Goal: Task Accomplishment & Management: Manage account settings

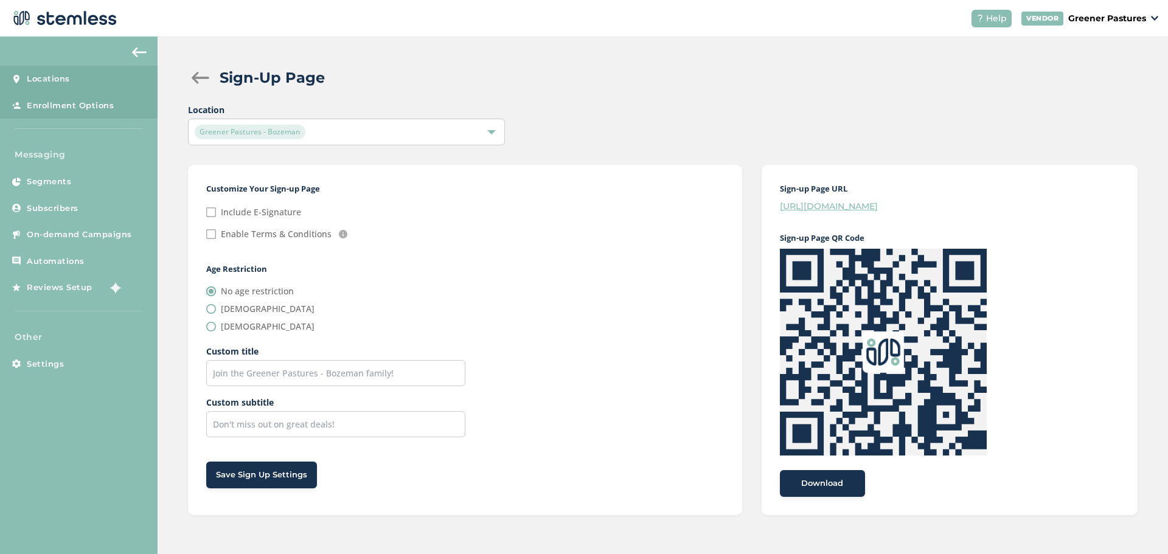
click at [87, 81] on link "Locations" at bounding box center [79, 79] width 158 height 27
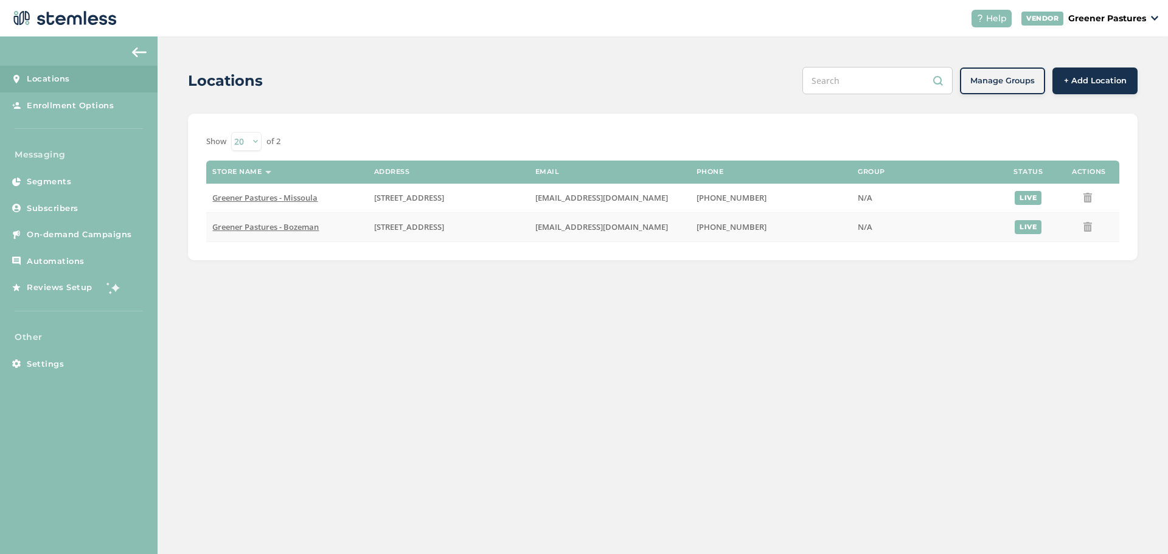
click at [274, 228] on span "Greener Pastures - Bozeman" at bounding box center [265, 226] width 106 height 11
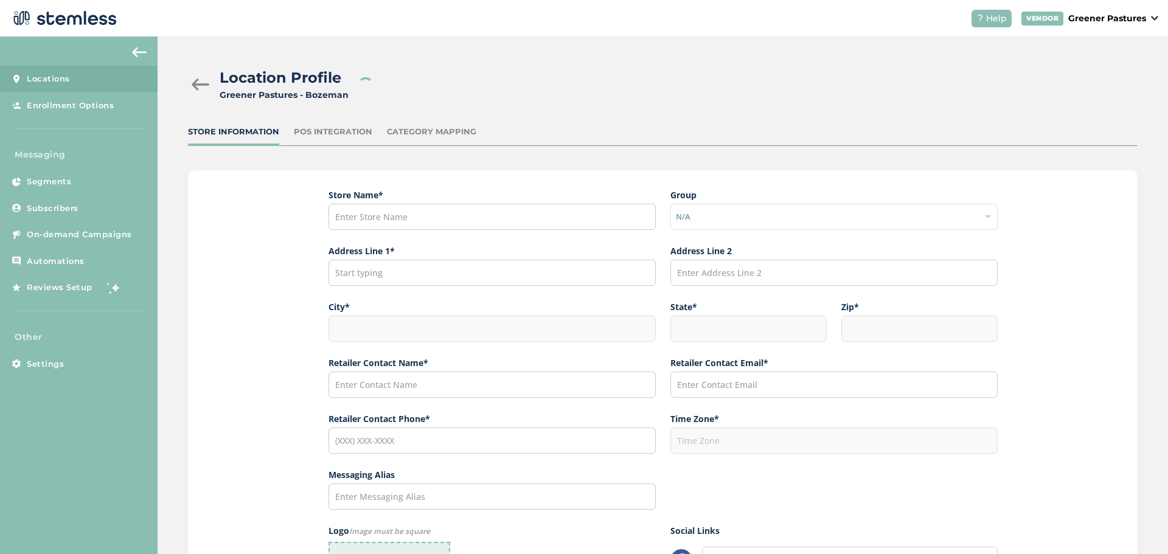
type input "Greener Pastures - Bozeman"
type input "[STREET_ADDRESS]"
type input "Bozeman"
type input "MT"
type input "59715"
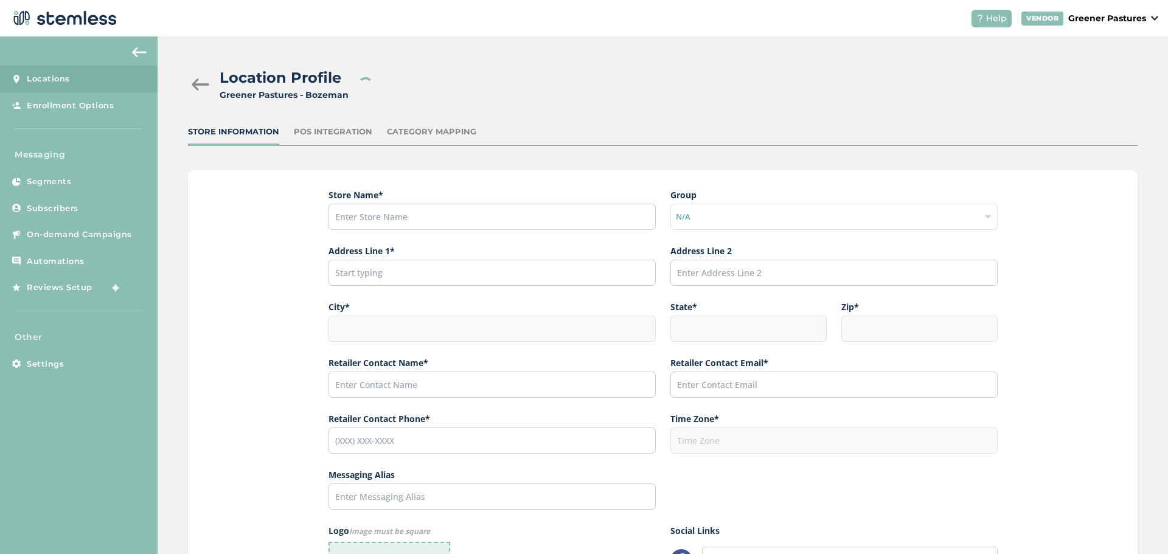
type input "[PERSON_NAME]"
type input "[EMAIL_ADDRESS][DOMAIN_NAME]"
type input "[PHONE_NUMBER]"
type input "America/[GEOGRAPHIC_DATA]"
click at [340, 134] on div "POS Integration" at bounding box center [333, 132] width 78 height 12
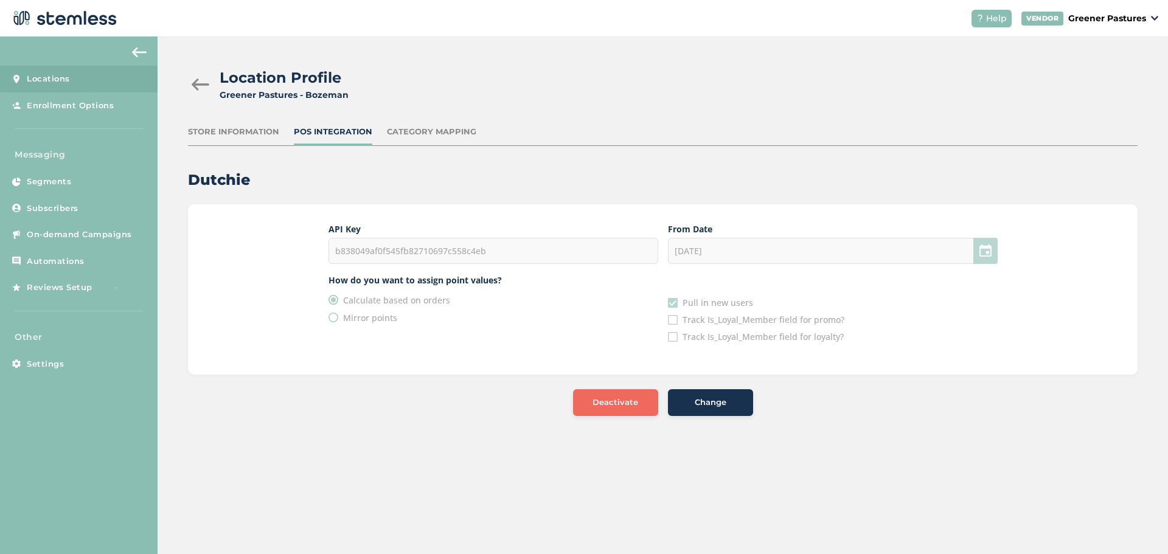
click at [421, 132] on div "Category Mapping" at bounding box center [431, 132] width 89 height 12
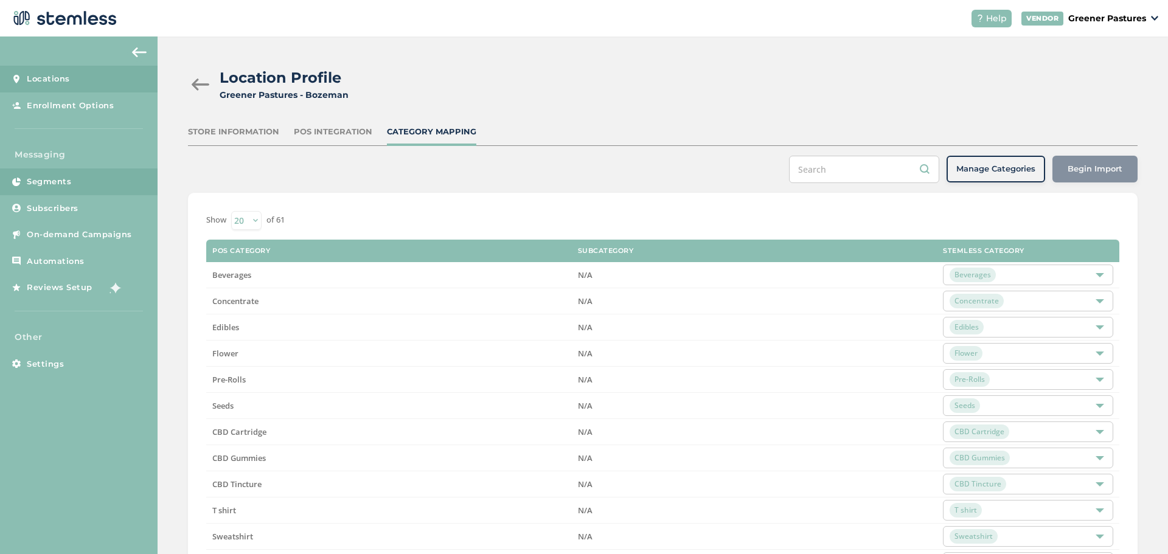
click at [57, 178] on span "Segments" at bounding box center [49, 182] width 44 height 12
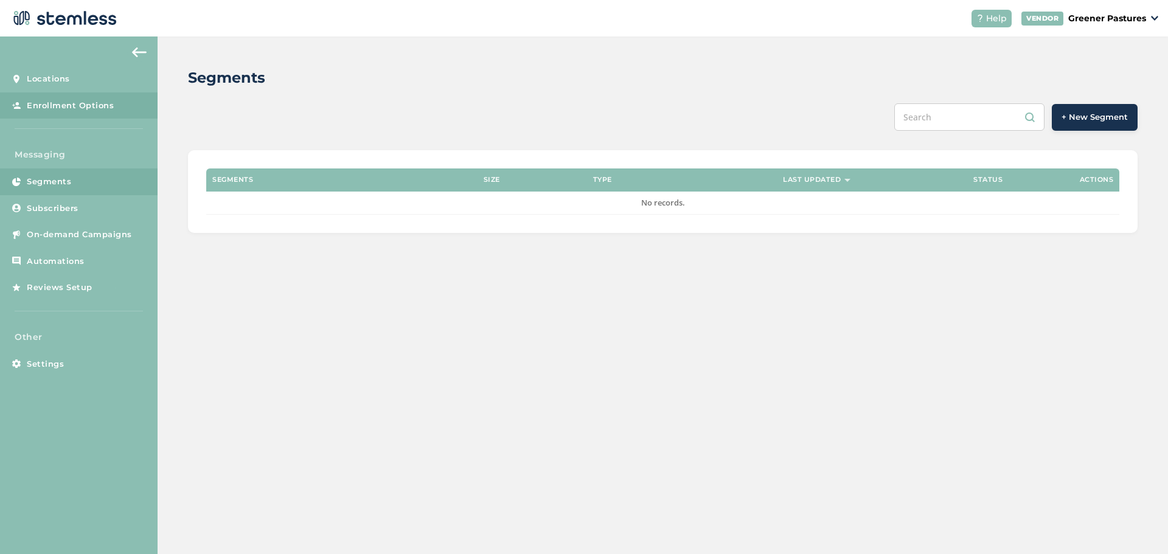
click at [83, 94] on link "Enrollment Options" at bounding box center [79, 105] width 158 height 27
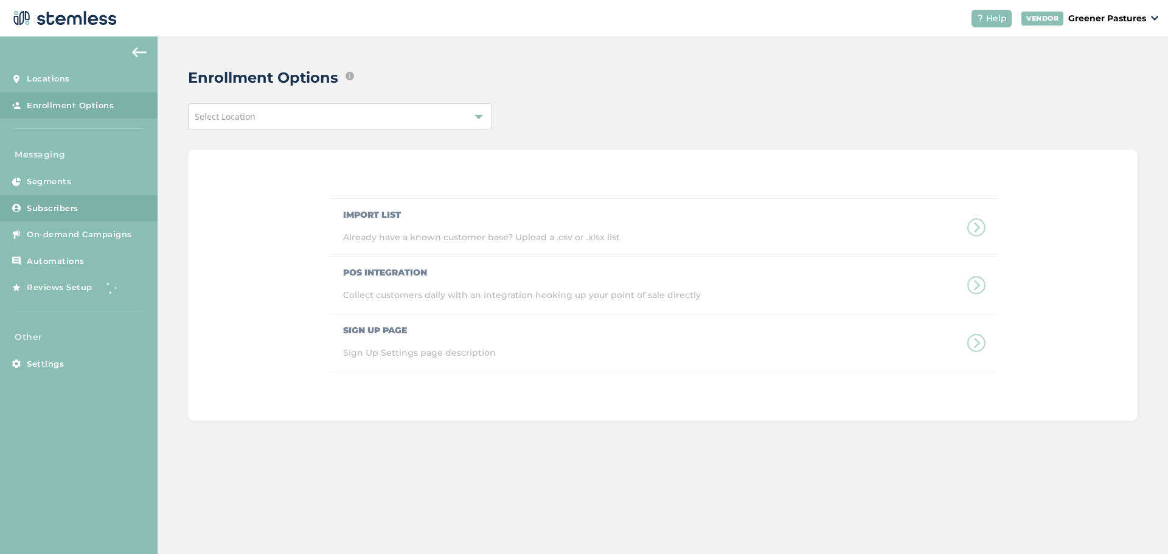
click at [70, 211] on span "Subscribers" at bounding box center [53, 209] width 52 height 12
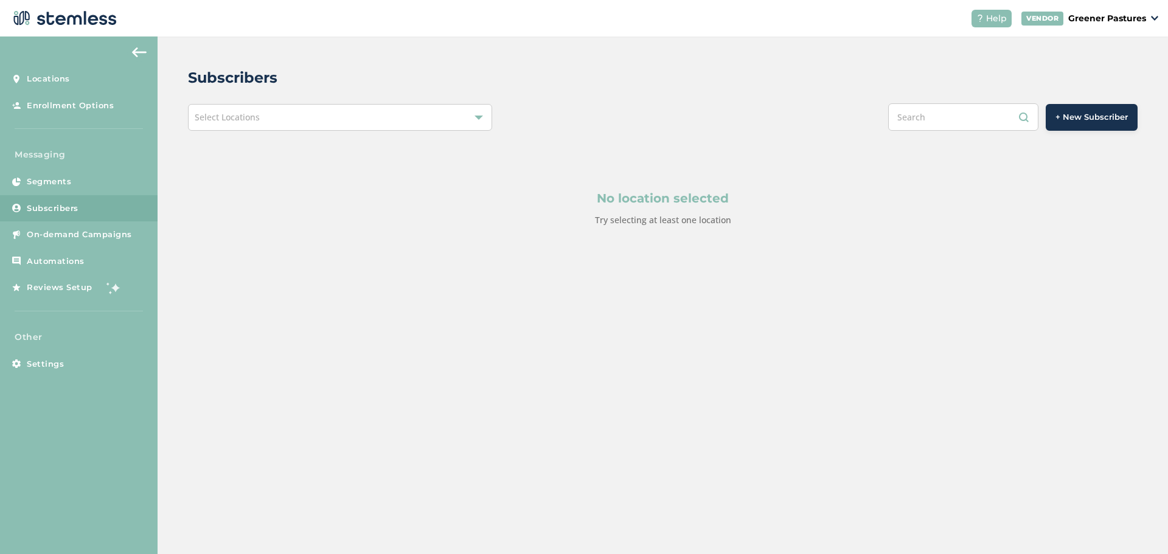
click at [226, 124] on div "Select Locations" at bounding box center [340, 117] width 304 height 27
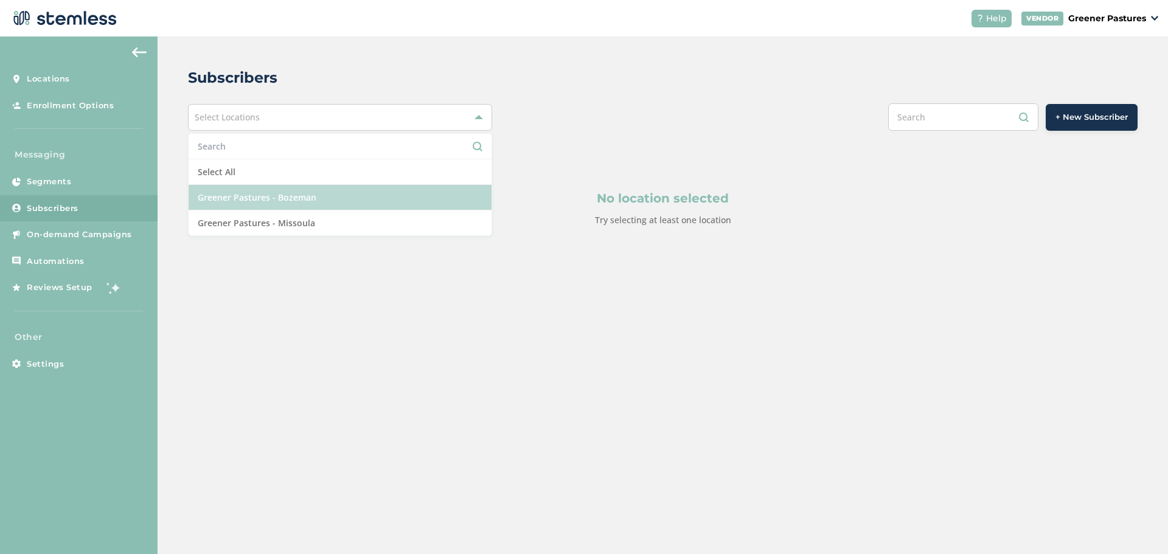
click at [228, 190] on li "Greener Pastures - Bozeman" at bounding box center [340, 198] width 303 height 26
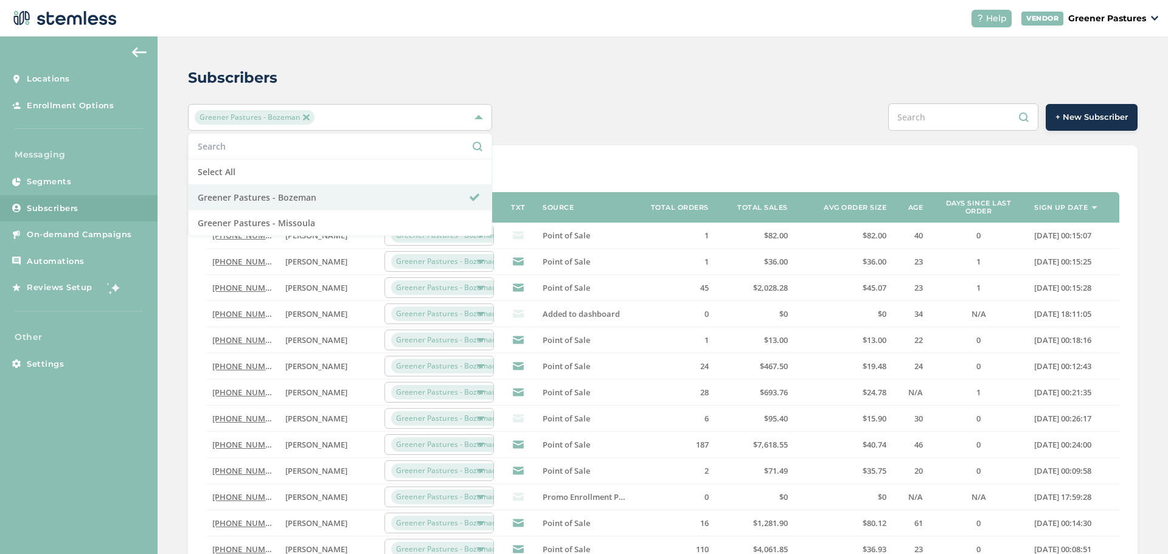
click at [661, 56] on div "Subscribers Greener Pastures - Bozeman Select All Greener Pastures - Bozeman Gr…" at bounding box center [663, 433] width 1011 height 793
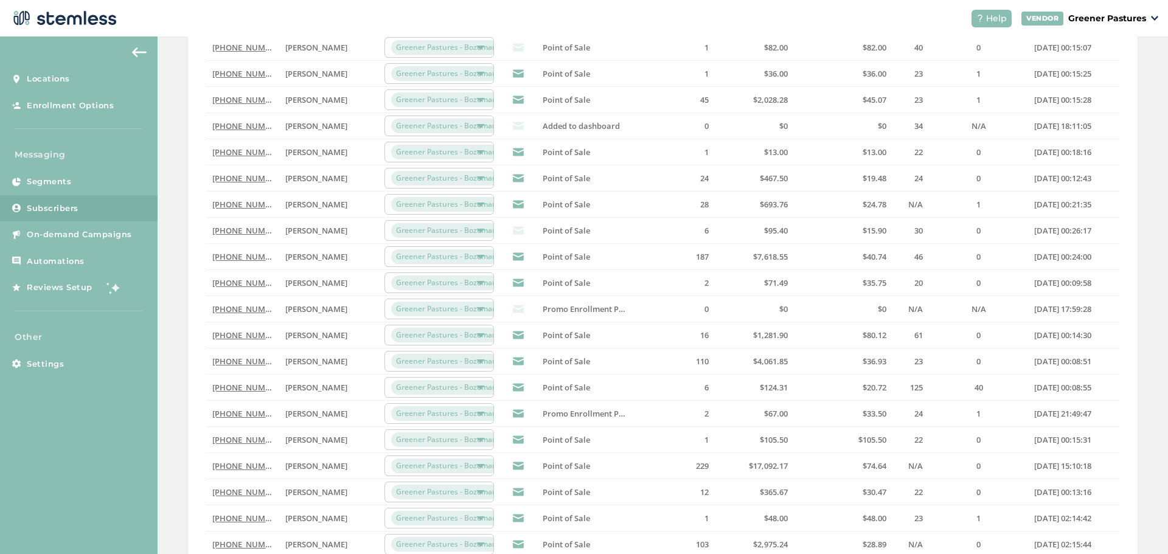
scroll to position [276, 0]
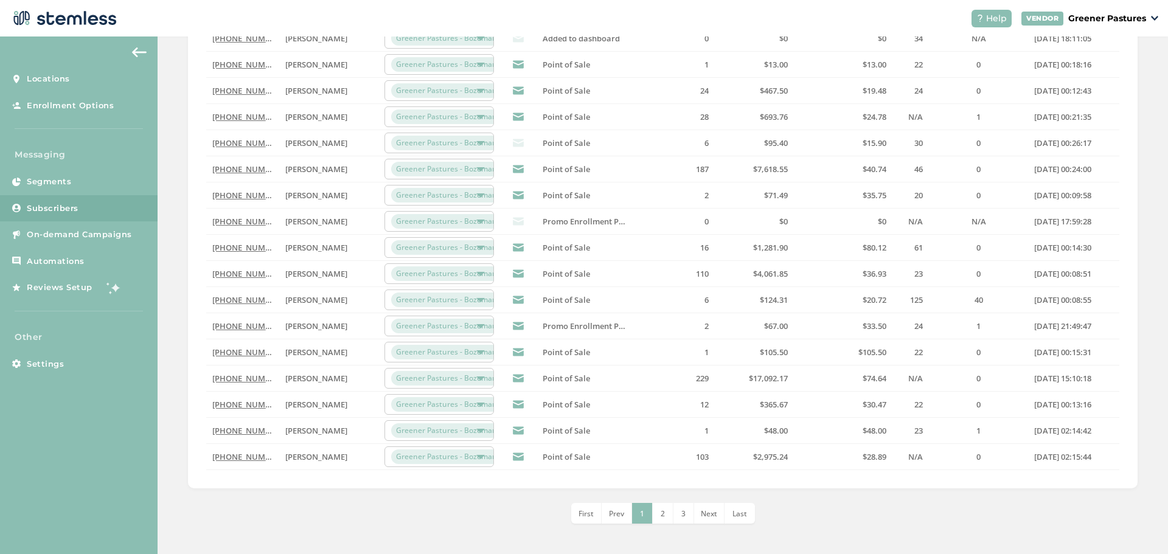
click at [655, 519] on li "2" at bounding box center [663, 513] width 21 height 21
click at [684, 512] on li "4" at bounding box center [694, 513] width 21 height 21
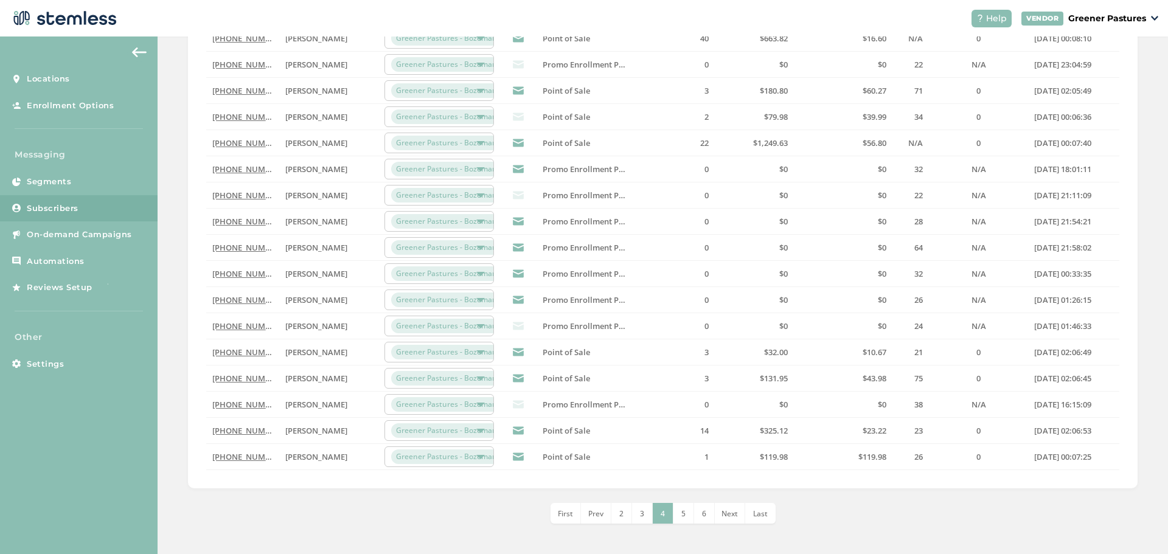
click at [689, 512] on li "5" at bounding box center [684, 513] width 21 height 21
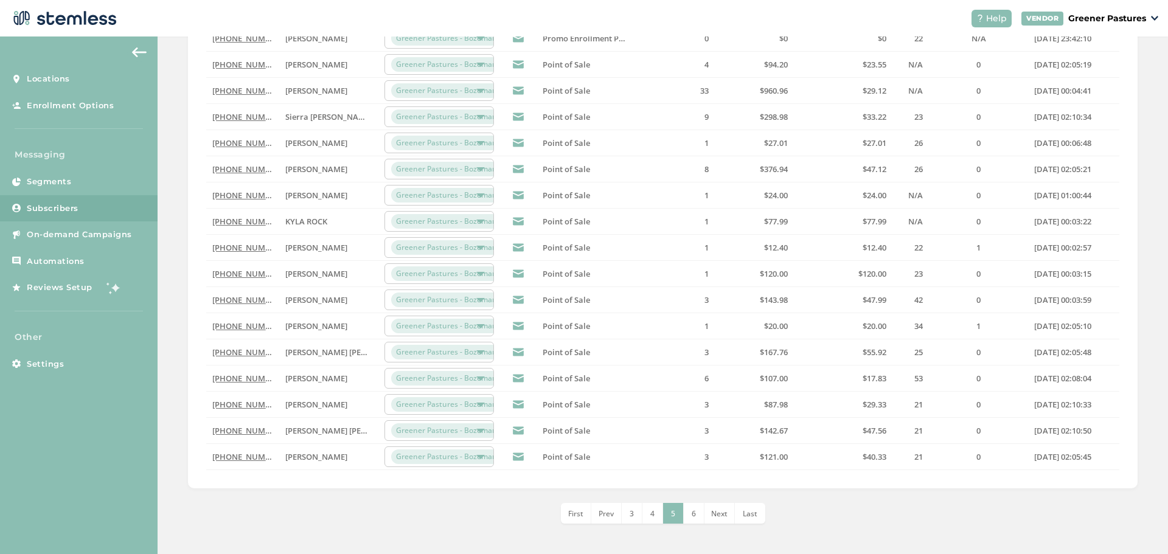
click at [577, 521] on li "First" at bounding box center [576, 513] width 30 height 21
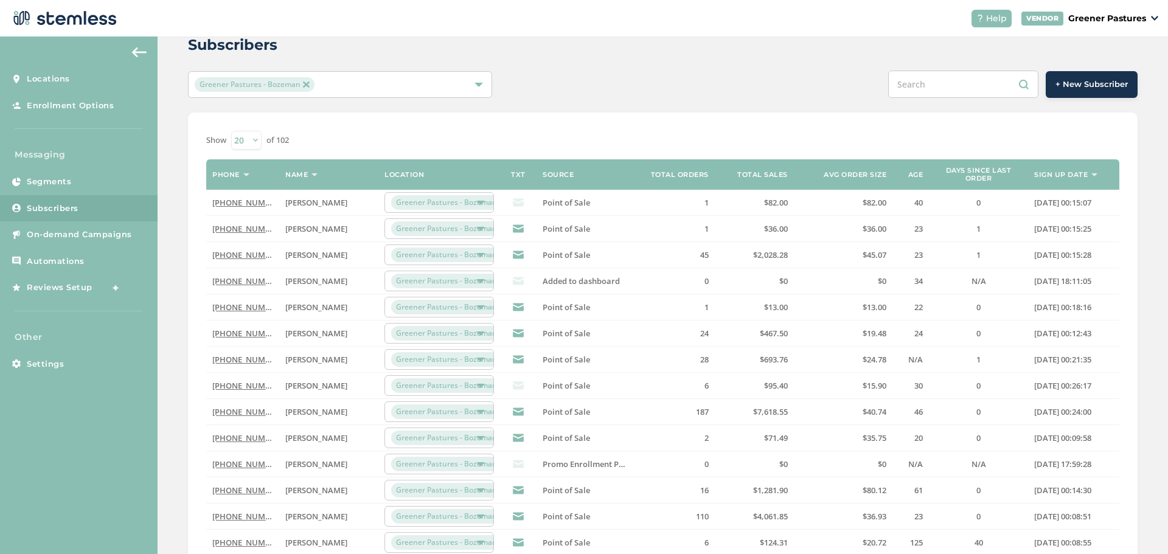
scroll to position [32, 0]
click at [1083, 173] on th "Sign up date" at bounding box center [1073, 175] width 91 height 30
click at [1068, 173] on label "Sign up date" at bounding box center [1061, 176] width 54 height 8
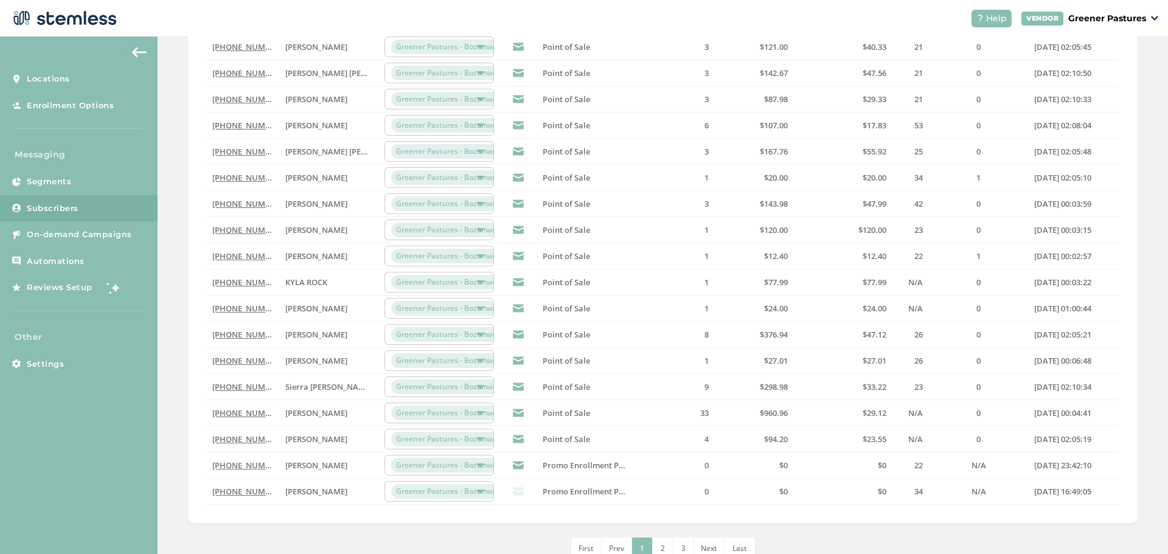
scroll to position [276, 0]
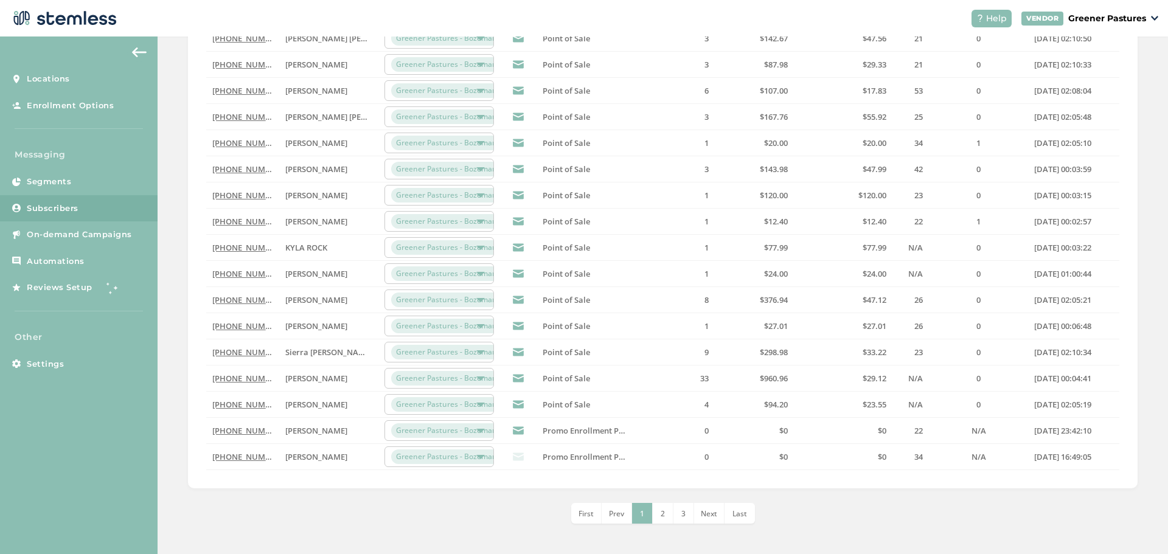
click at [656, 515] on li "2" at bounding box center [663, 513] width 21 height 21
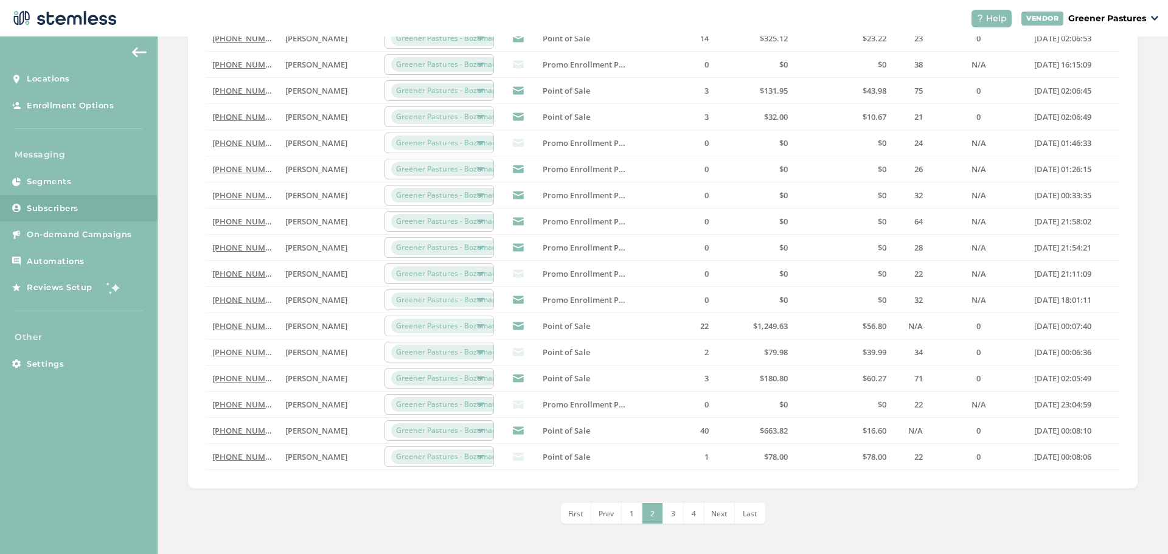
click at [635, 520] on li "1" at bounding box center [632, 513] width 21 height 21
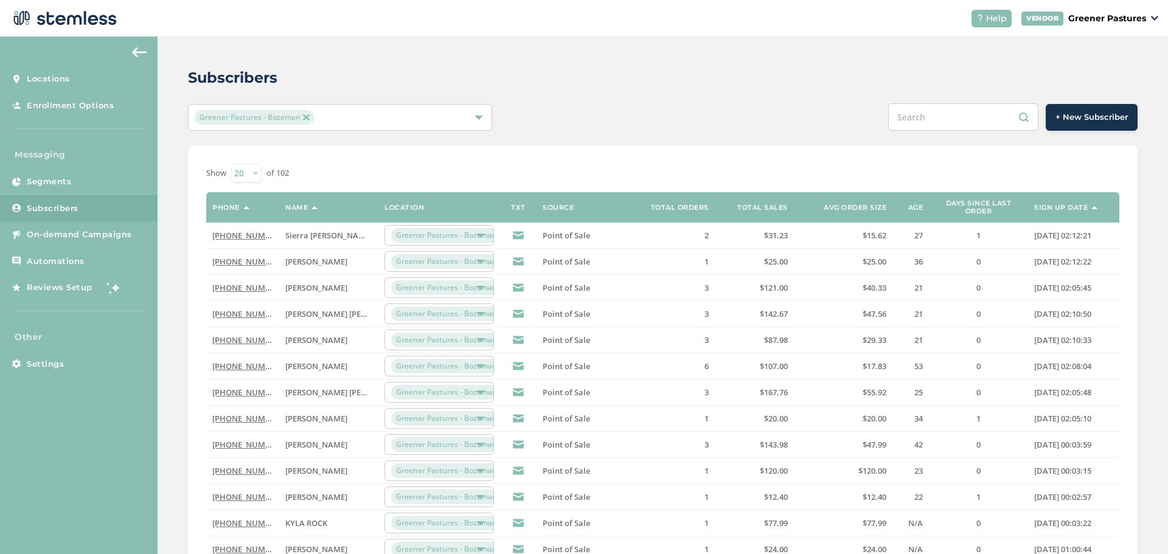
scroll to position [243, 0]
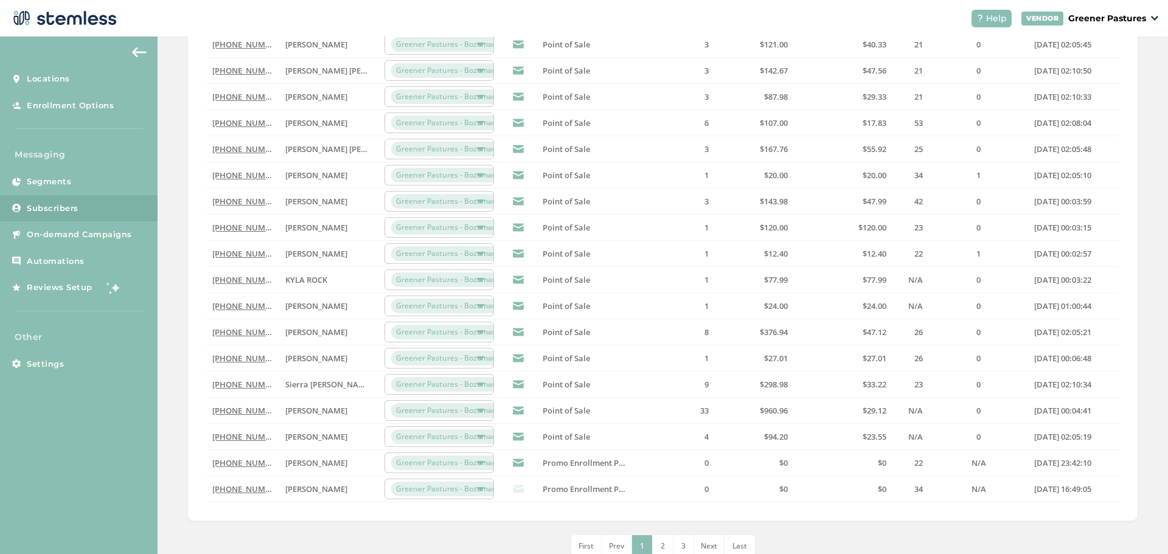
click at [648, 543] on li "1" at bounding box center [642, 545] width 21 height 21
click at [653, 542] on li "2" at bounding box center [663, 545] width 21 height 21
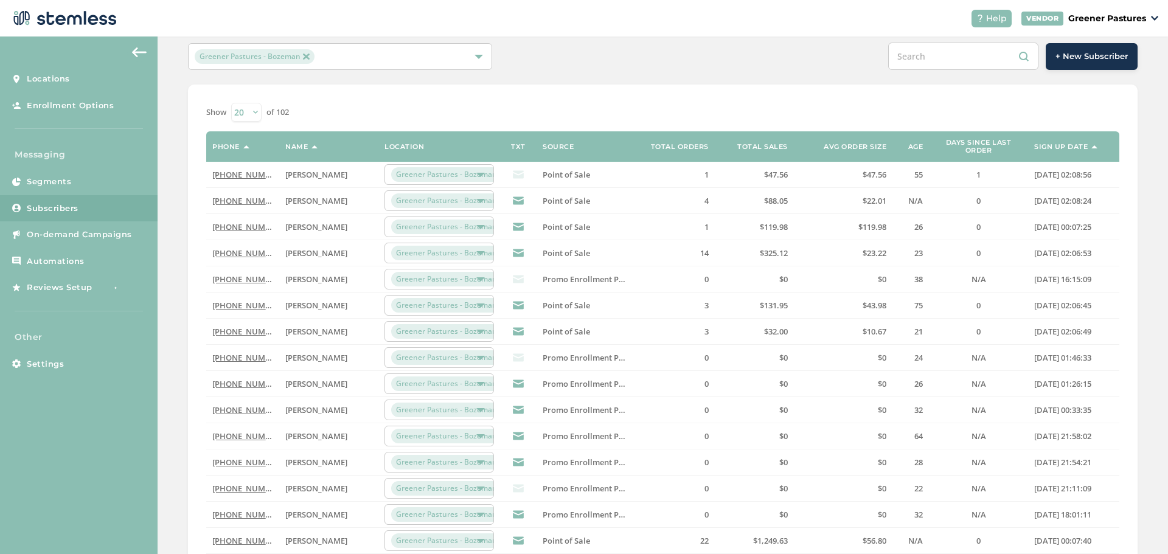
scroll to position [276, 0]
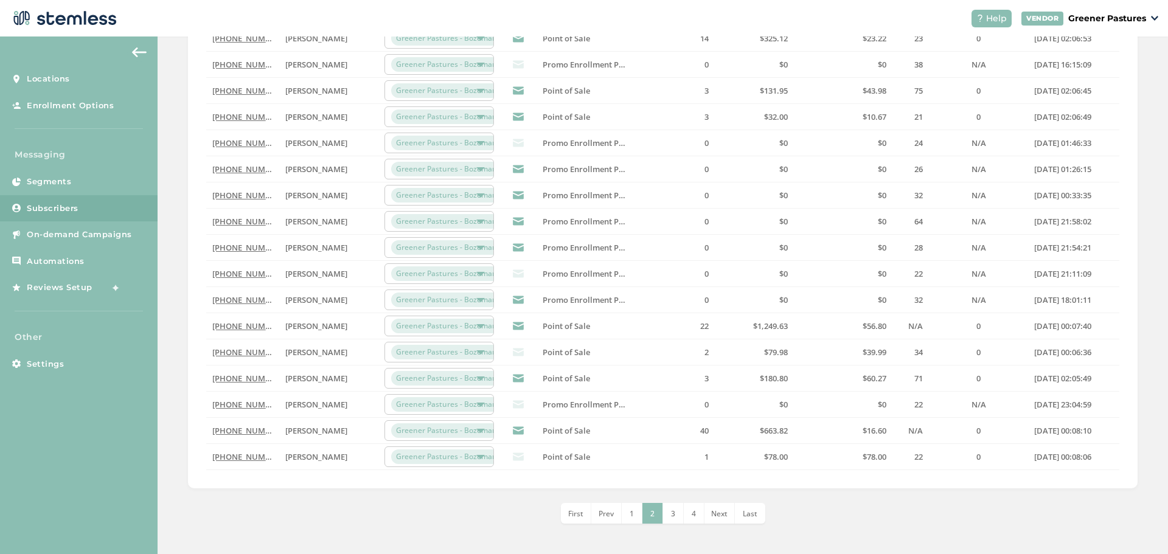
click at [630, 514] on span "1" at bounding box center [632, 514] width 4 height 10
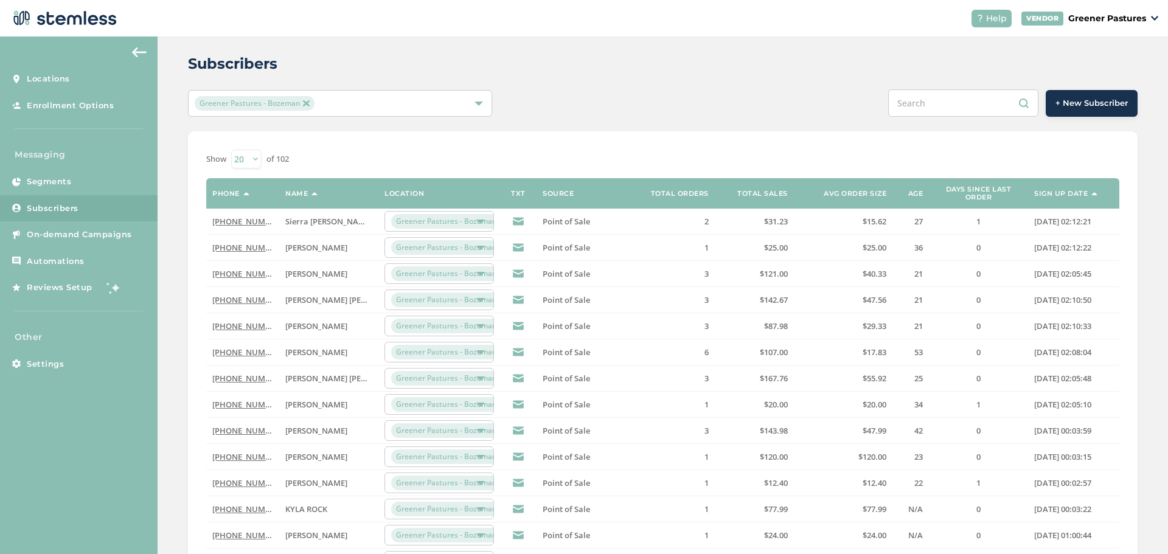
scroll to position [0, 0]
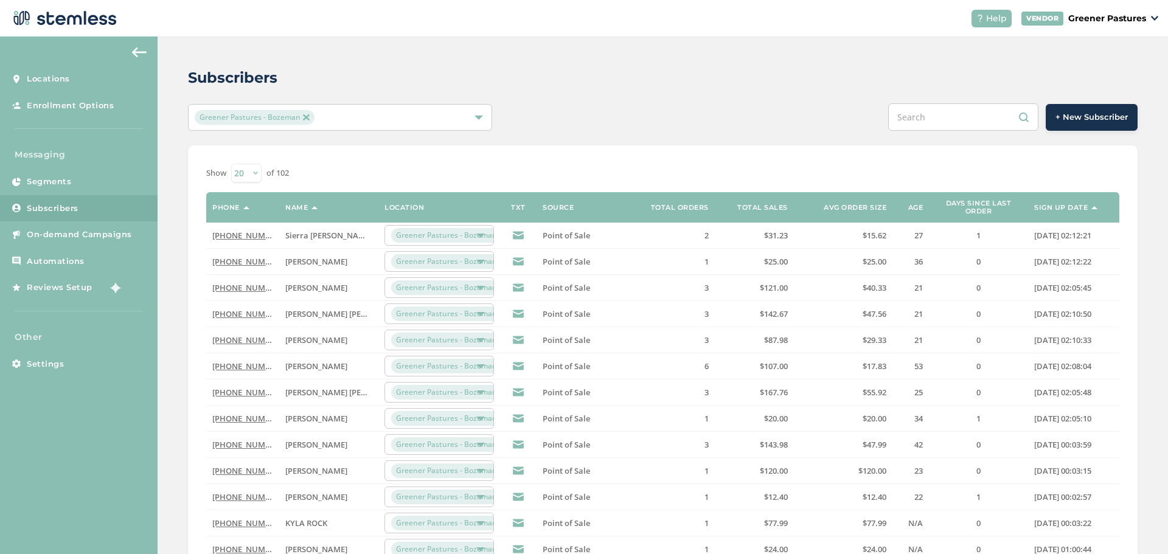
click at [142, 59] on button at bounding box center [139, 52] width 24 height 19
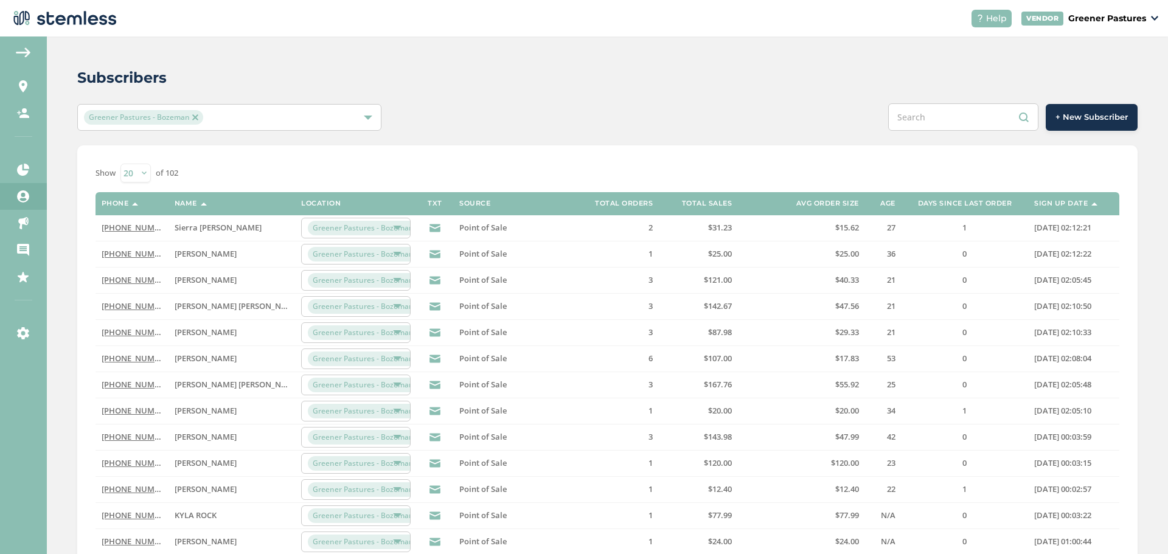
click at [19, 51] on img at bounding box center [23, 52] width 15 height 10
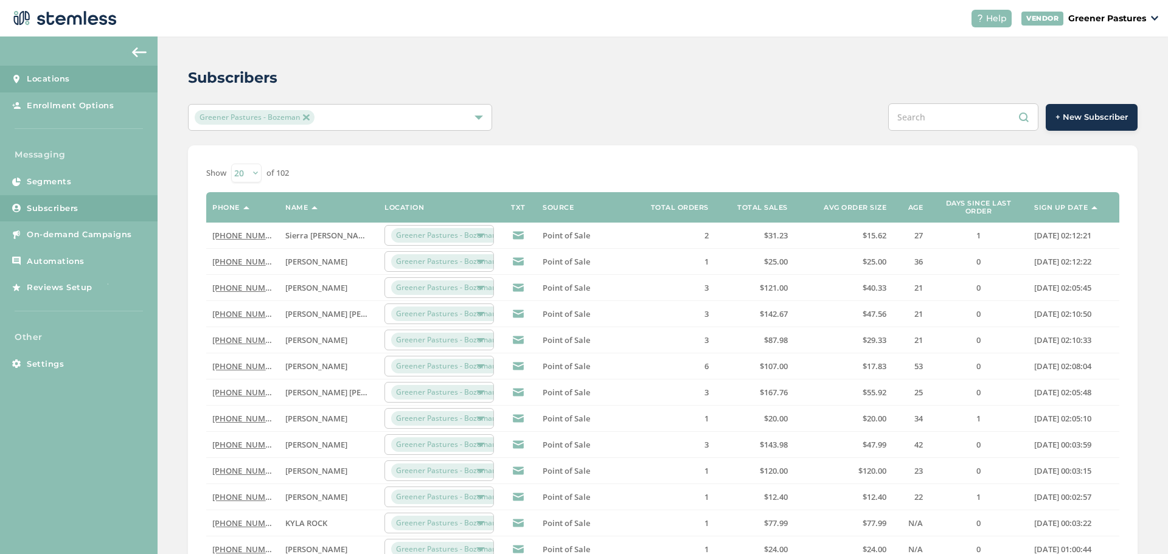
click at [35, 82] on span "Locations" at bounding box center [48, 79] width 43 height 12
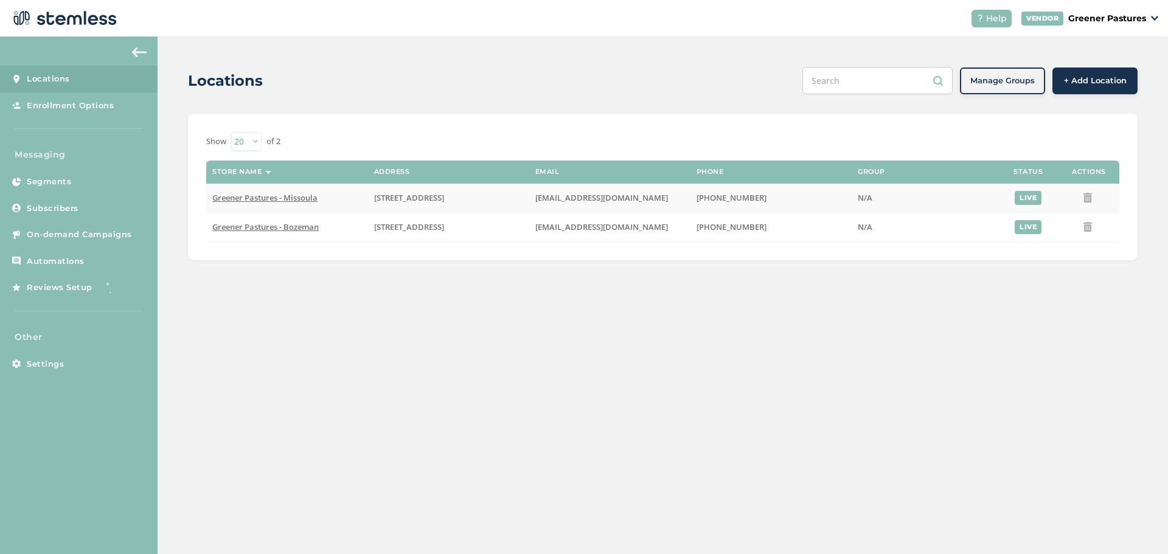
click at [257, 194] on span "Greener Pastures - Missoula" at bounding box center [264, 197] width 105 height 11
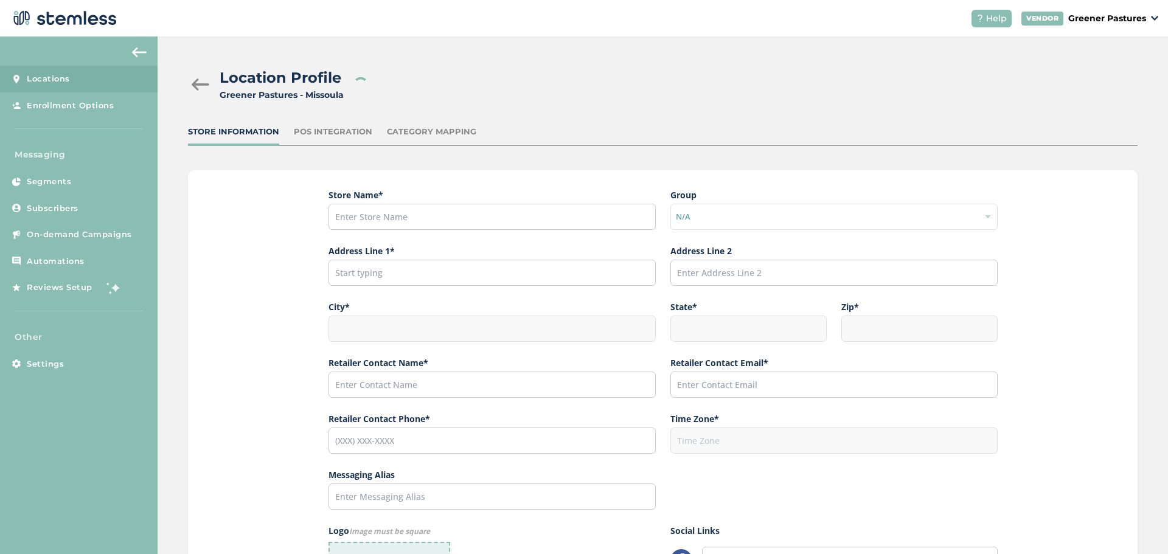
type input "Greener Pastures - Missoula"
type input "[STREET_ADDRESS]"
type input "Missoula"
type input "MT"
type input "59801"
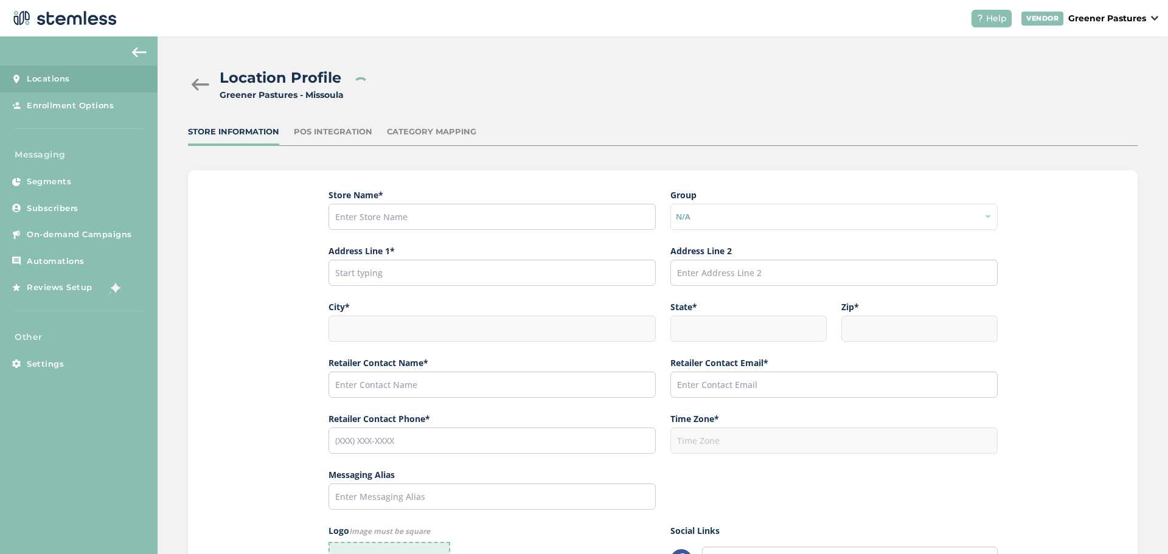
type input "Faith"
type input "[EMAIL_ADDRESS][DOMAIN_NAME]"
type input "[PHONE_NUMBER]"
type input "America/[GEOGRAPHIC_DATA]"
type input "Greener Pastures - Missoula"
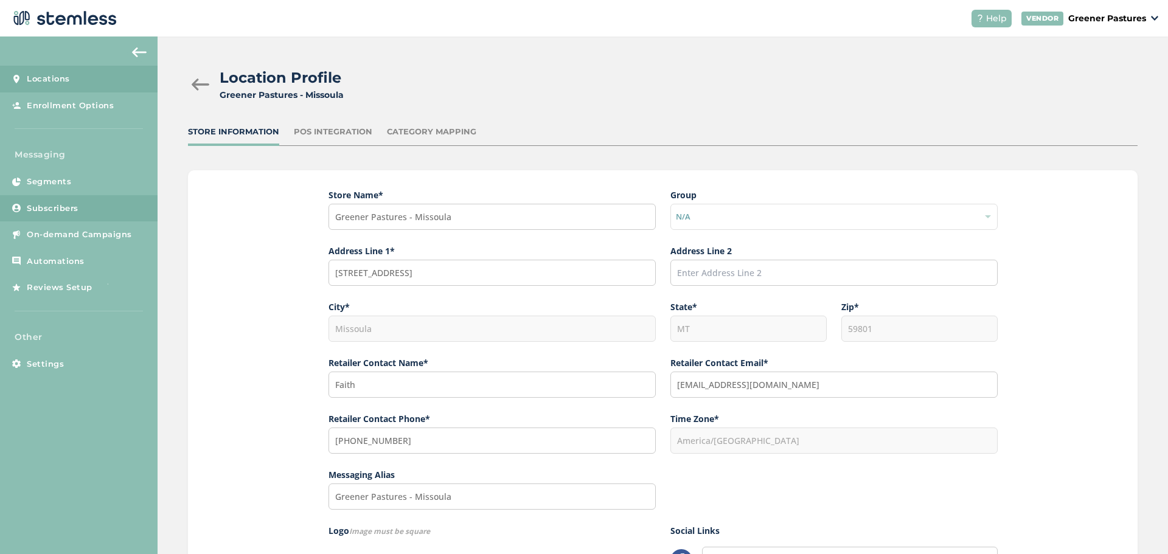
click at [71, 212] on span "Subscribers" at bounding box center [53, 209] width 52 height 12
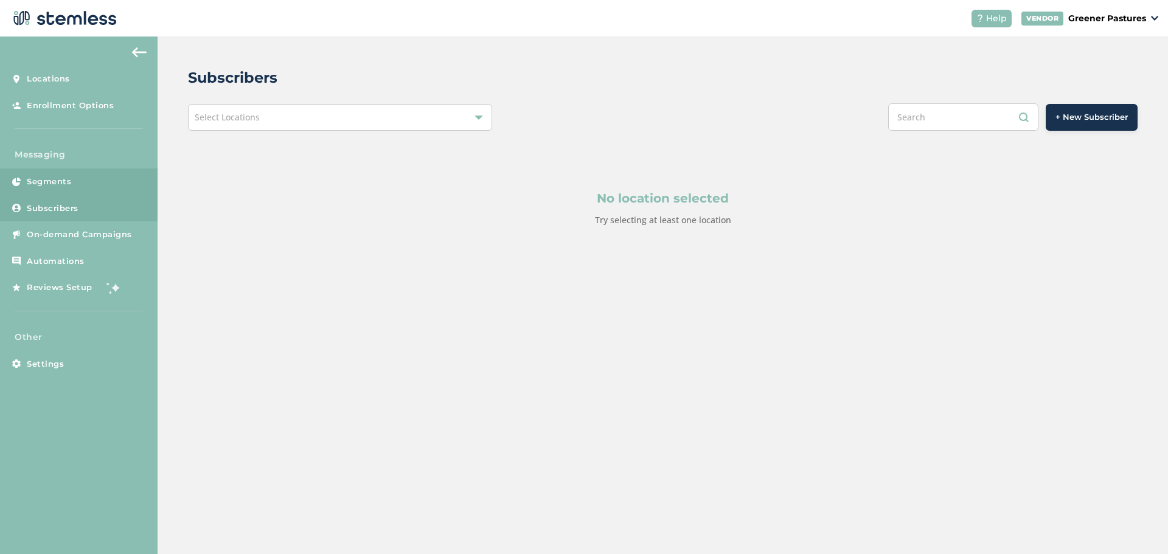
click at [71, 185] on span "Segments" at bounding box center [49, 182] width 44 height 12
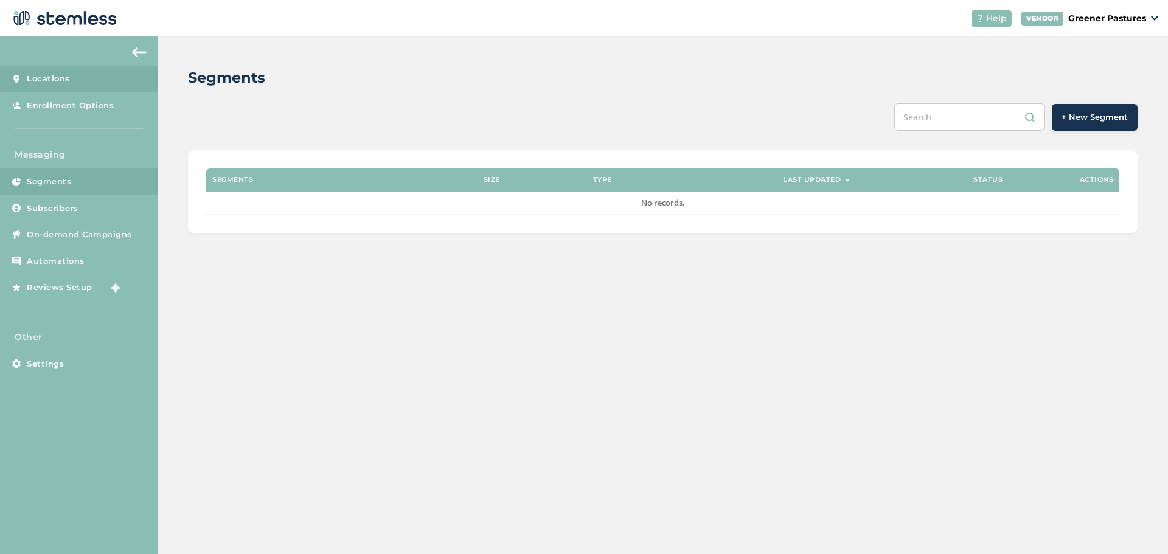
click at [89, 79] on link "Locations" at bounding box center [79, 79] width 158 height 27
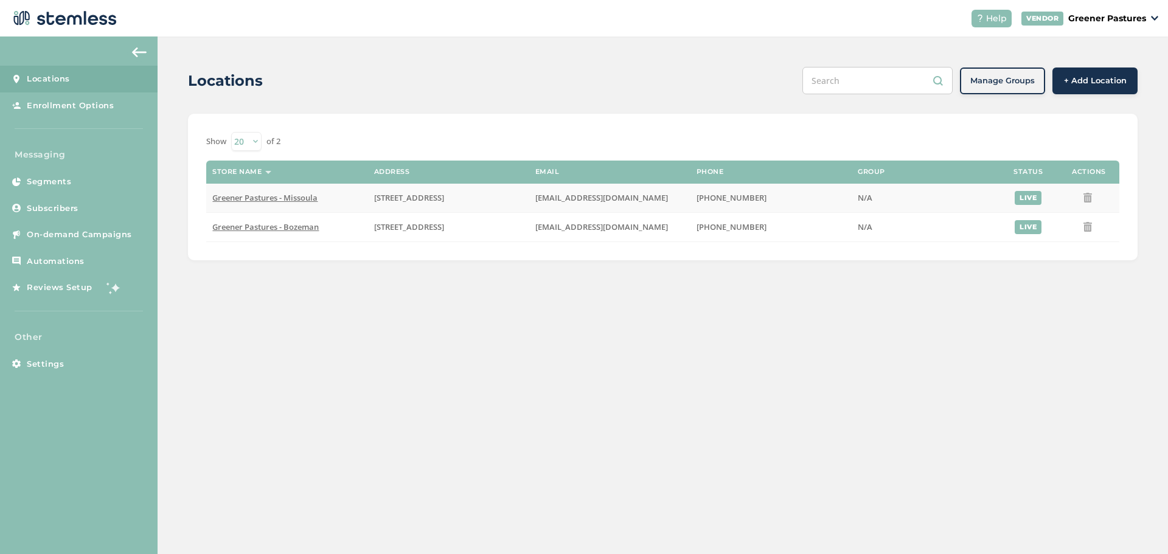
click at [277, 198] on span "Greener Pastures - Missoula" at bounding box center [264, 197] width 105 height 11
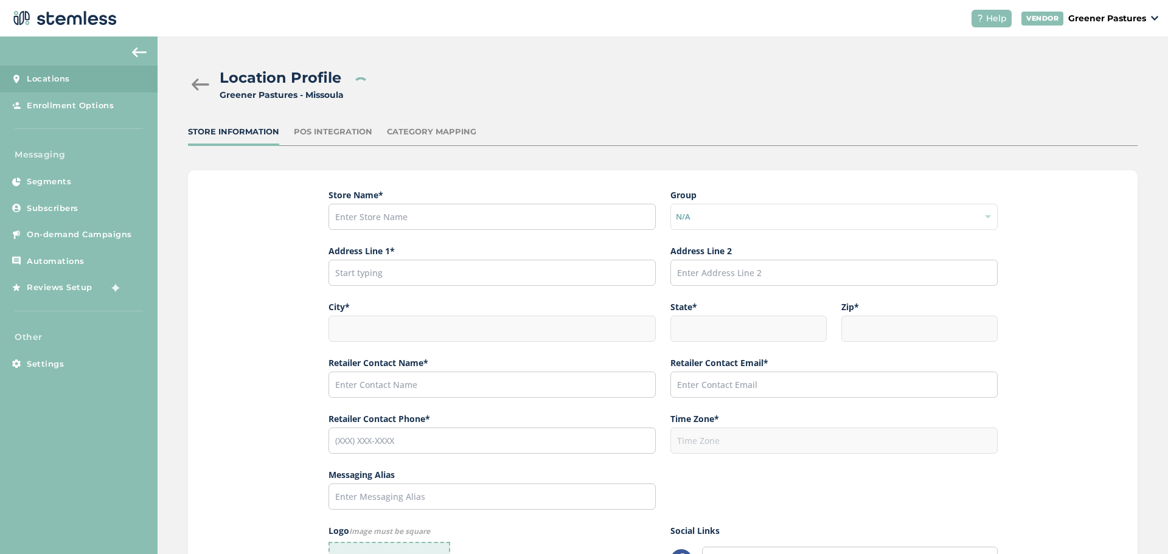
type input "Greener Pastures - Missoula"
type input "[STREET_ADDRESS]"
type input "Missoula"
type input "MT"
type input "59801"
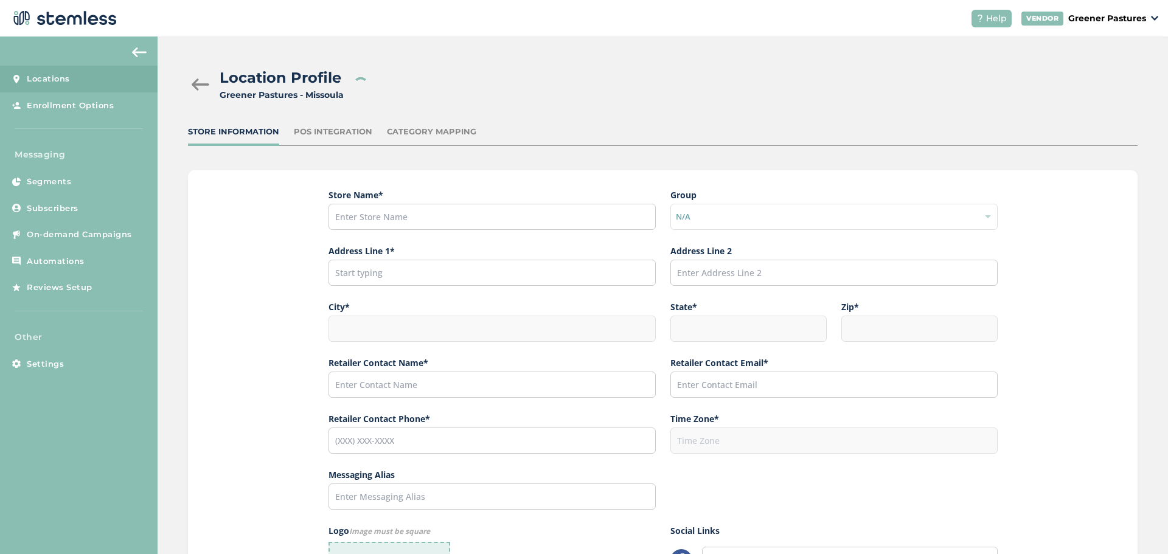
type input "Faith"
type input "[EMAIL_ADDRESS][DOMAIN_NAME]"
type input "[PHONE_NUMBER]"
type input "America/[GEOGRAPHIC_DATA]"
type input "Greener Pastures - Missoula"
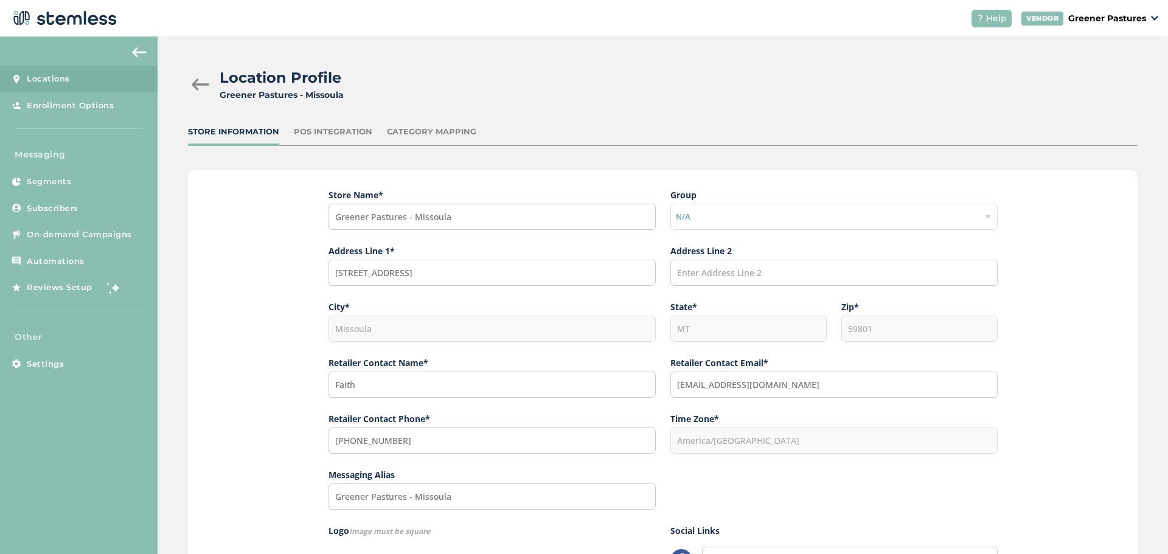
click at [346, 132] on div "POS Integration" at bounding box center [333, 132] width 78 height 12
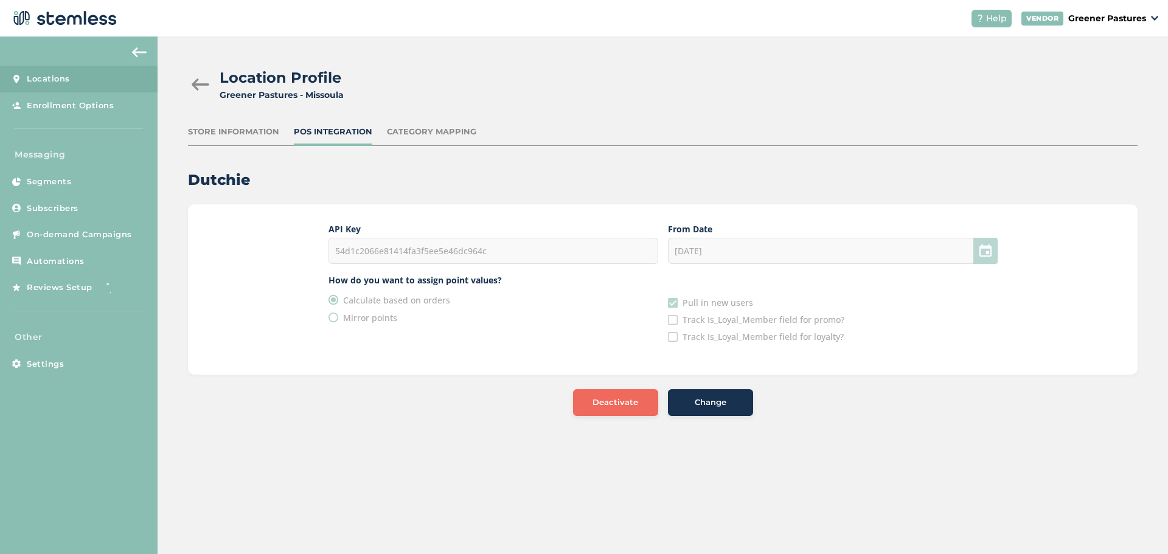
click at [416, 129] on div "Category Mapping" at bounding box center [431, 132] width 89 height 12
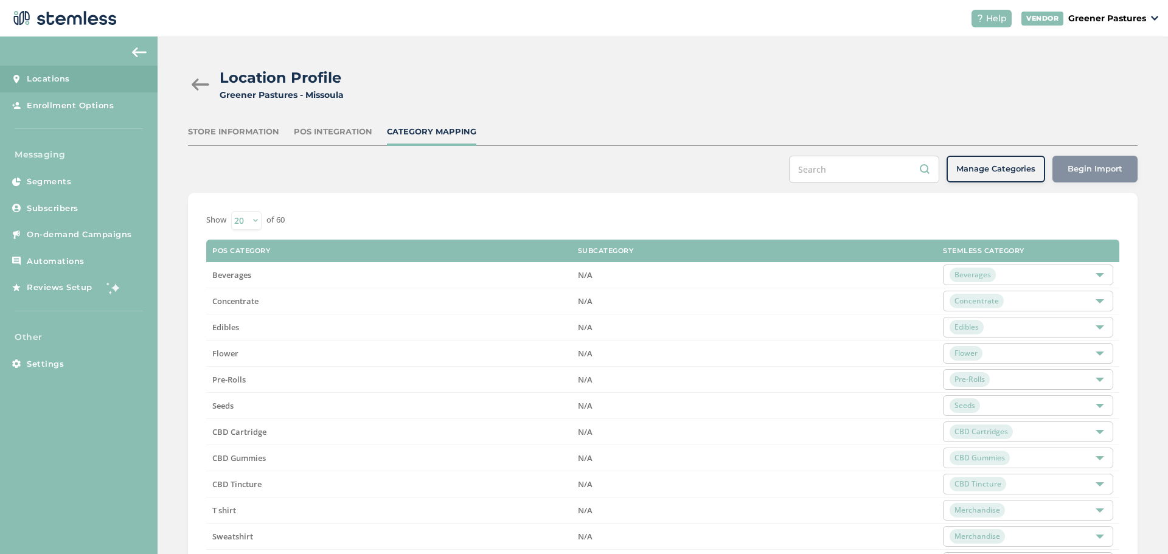
click at [230, 131] on div "Store Information" at bounding box center [233, 132] width 91 height 12
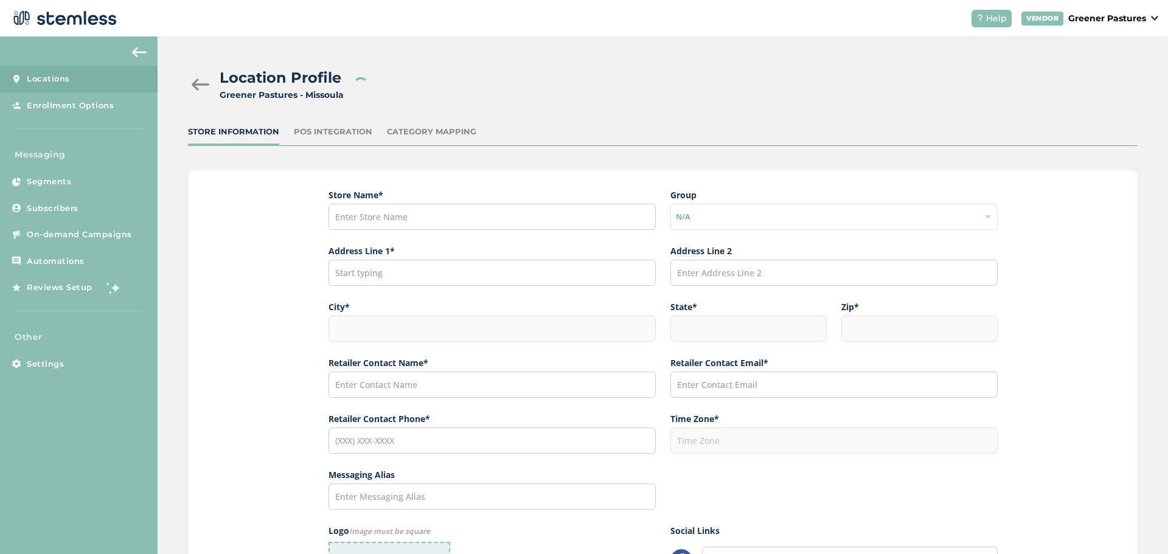
type input "Greener Pastures - Missoula"
type input "[STREET_ADDRESS]"
type input "Missoula"
type input "MT"
type input "59801"
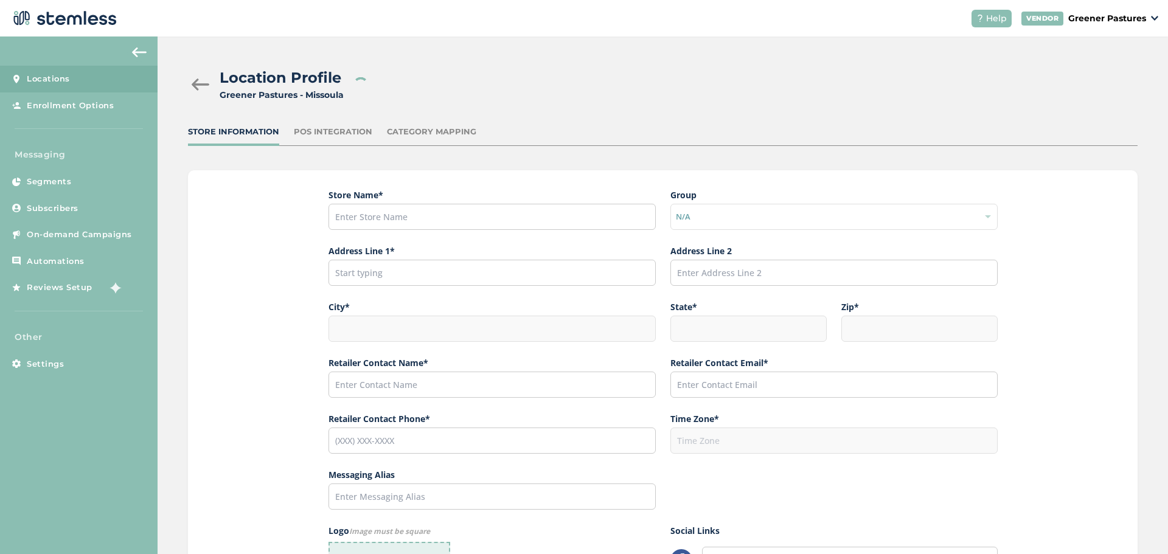
type input "Faith"
type input "[EMAIL_ADDRESS][DOMAIN_NAME]"
type input "[PHONE_NUMBER]"
type input "America/[GEOGRAPHIC_DATA]"
type input "Greener Pastures - Missoula"
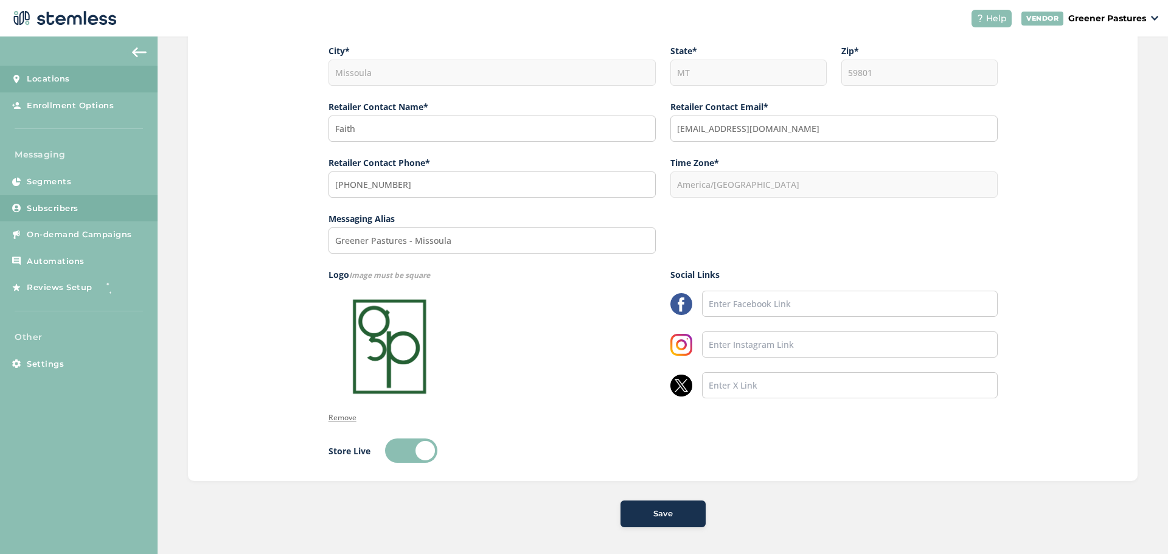
scroll to position [260, 0]
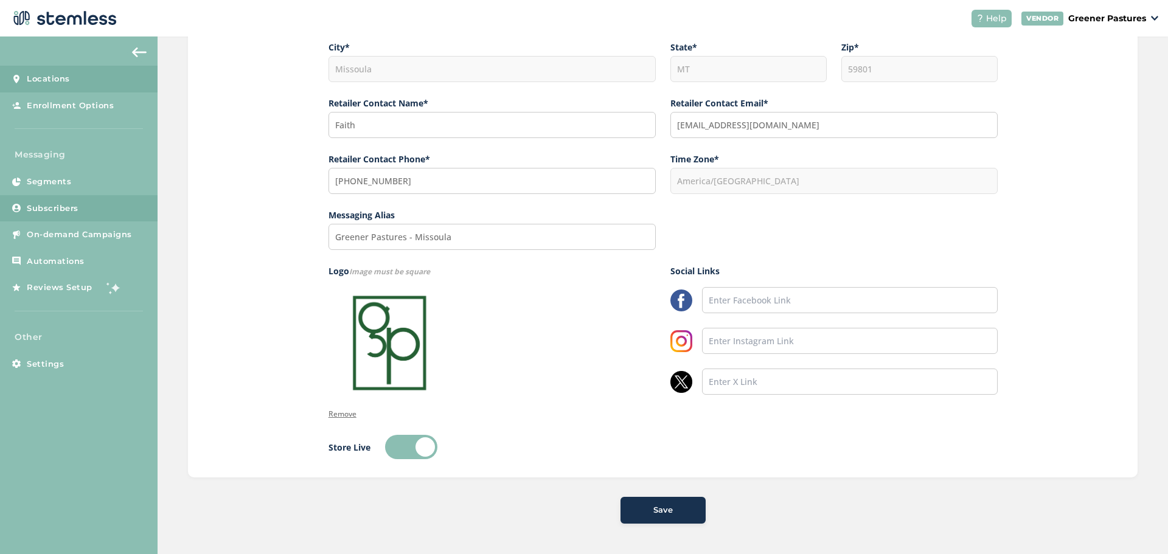
click at [83, 199] on link "Subscribers" at bounding box center [79, 208] width 158 height 27
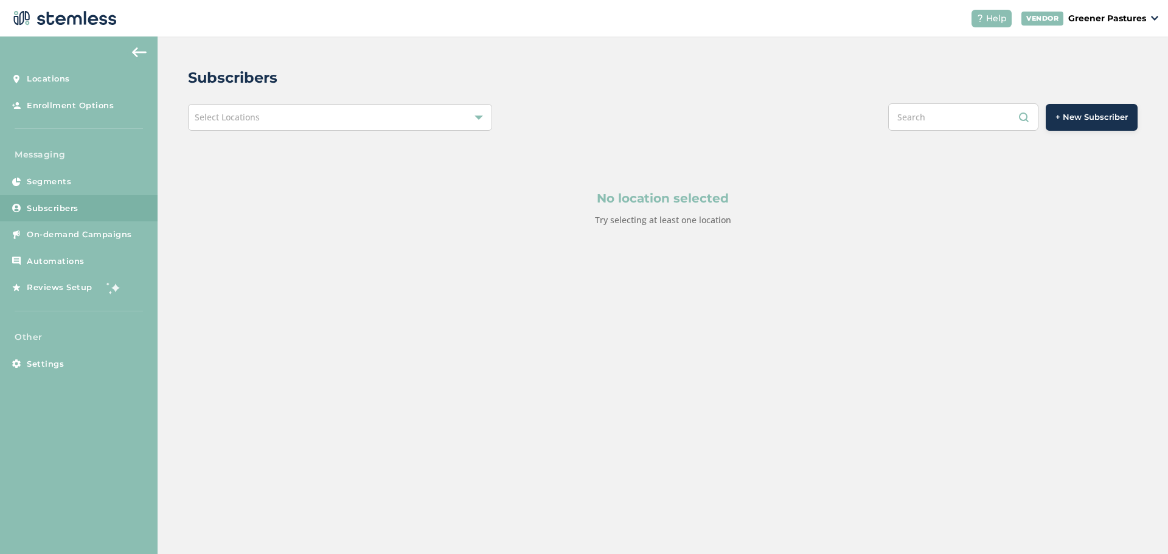
click at [274, 128] on div "Select Locations" at bounding box center [340, 117] width 304 height 27
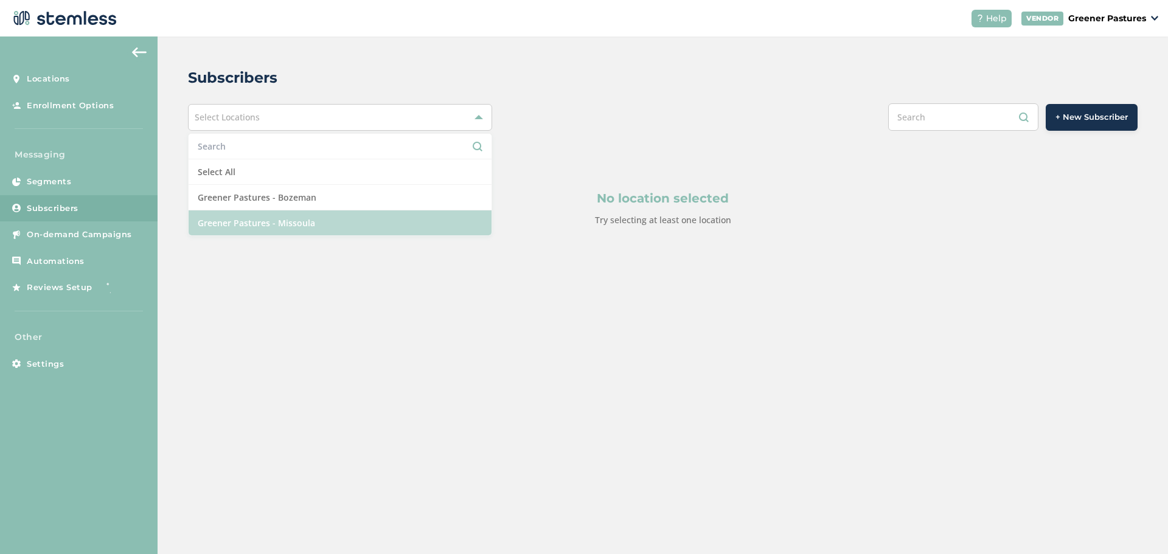
click at [273, 217] on li "Greener Pastures - Missoula" at bounding box center [340, 223] width 303 height 25
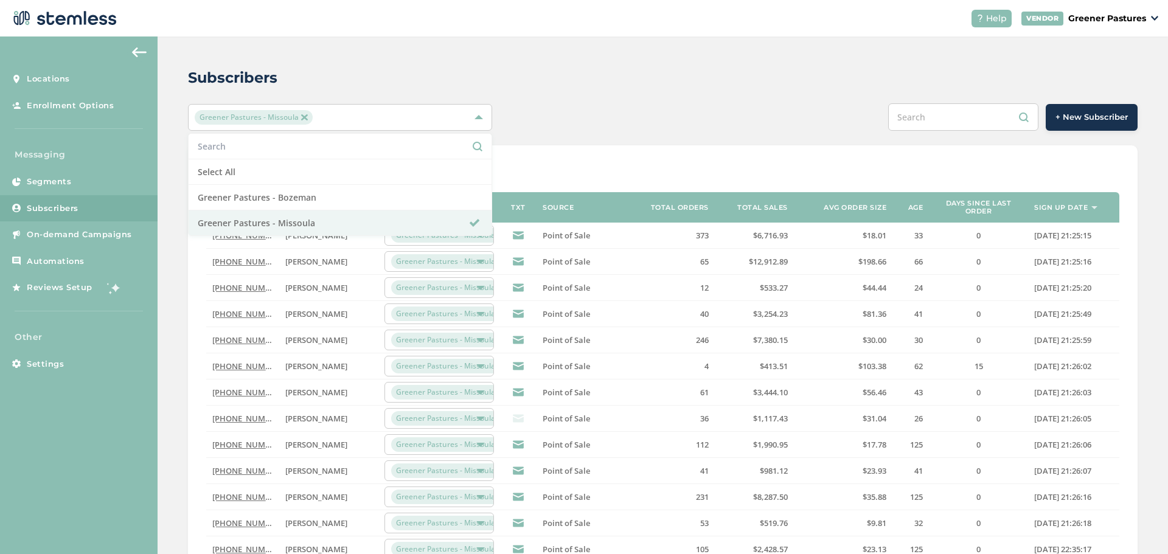
click at [727, 73] on div "Subscribers" at bounding box center [658, 78] width 940 height 22
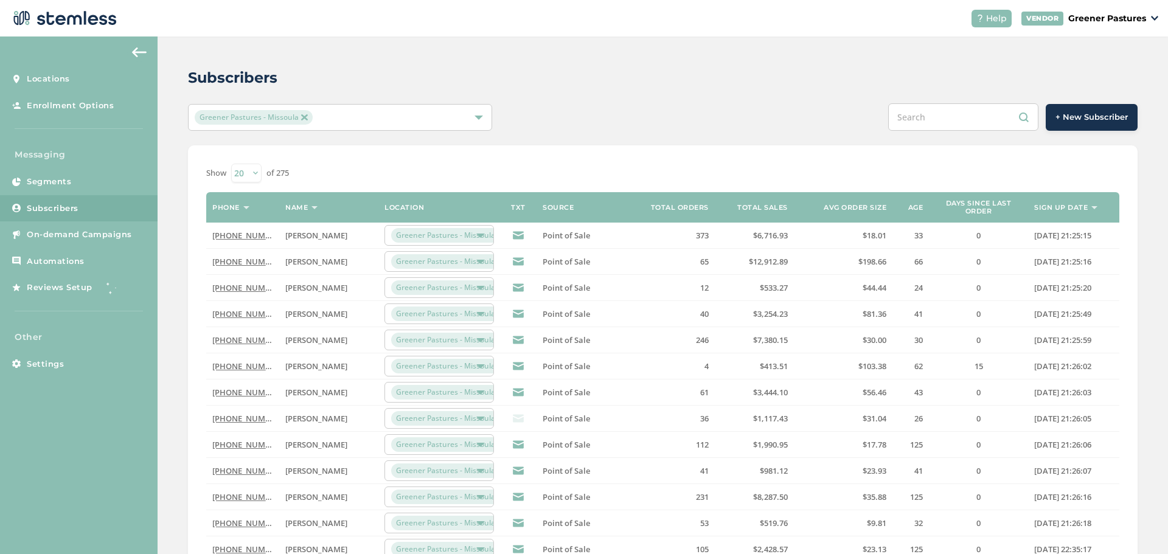
click at [1084, 201] on th "Sign up date" at bounding box center [1073, 207] width 91 height 30
click at [1080, 206] on label "Sign up date" at bounding box center [1061, 208] width 54 height 8
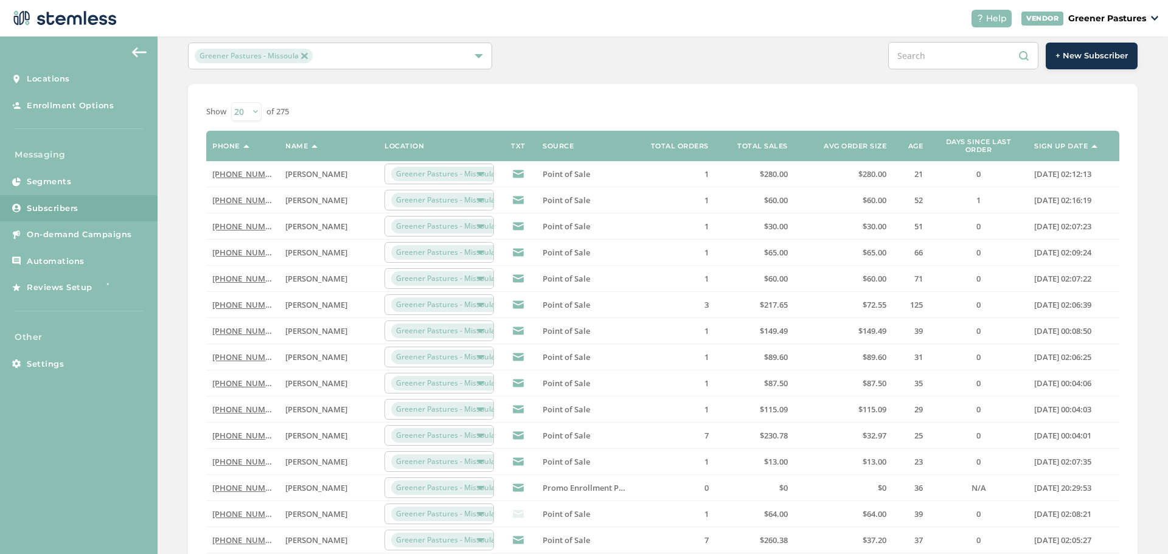
scroll to position [61, 0]
click at [476, 178] on div at bounding box center [480, 174] width 9 height 9
click at [304, 55] on img at bounding box center [304, 57] width 6 height 6
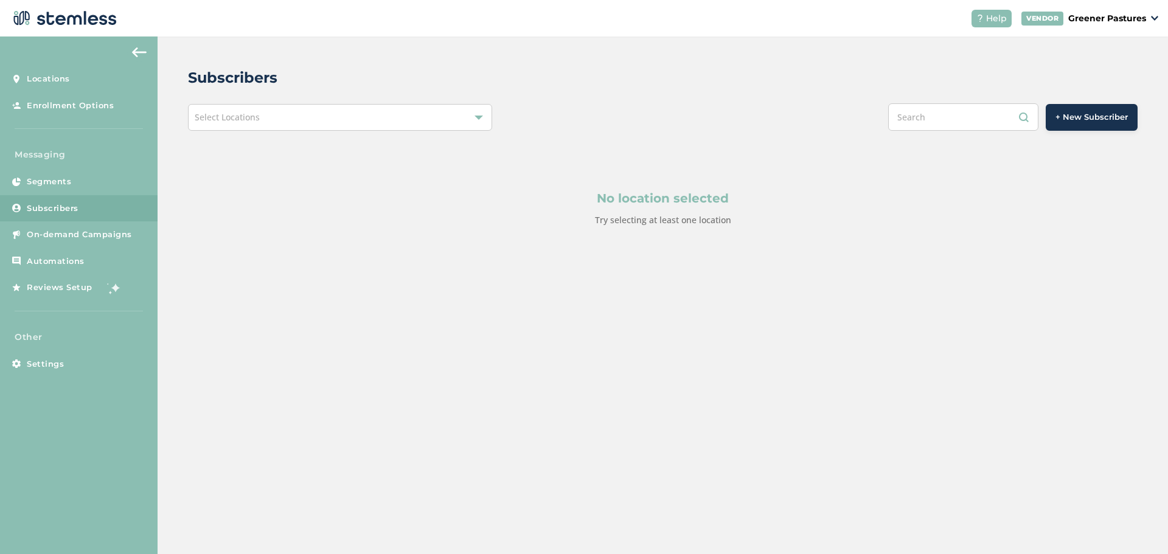
click at [137, 48] on img at bounding box center [139, 52] width 15 height 10
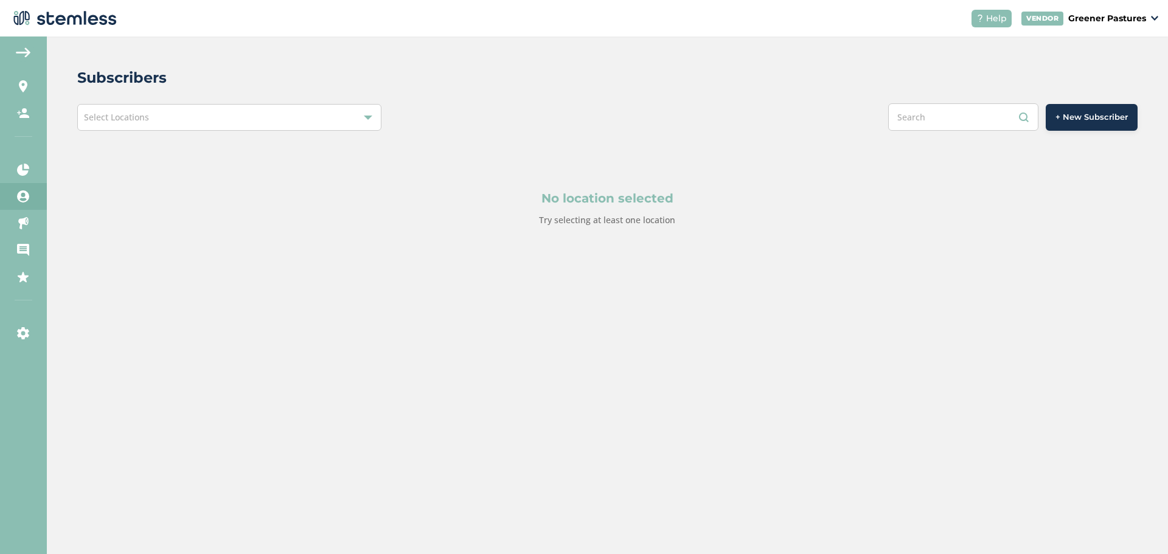
click at [60, 13] on img at bounding box center [63, 18] width 107 height 24
